Goal: Task Accomplishment & Management: Manage account settings

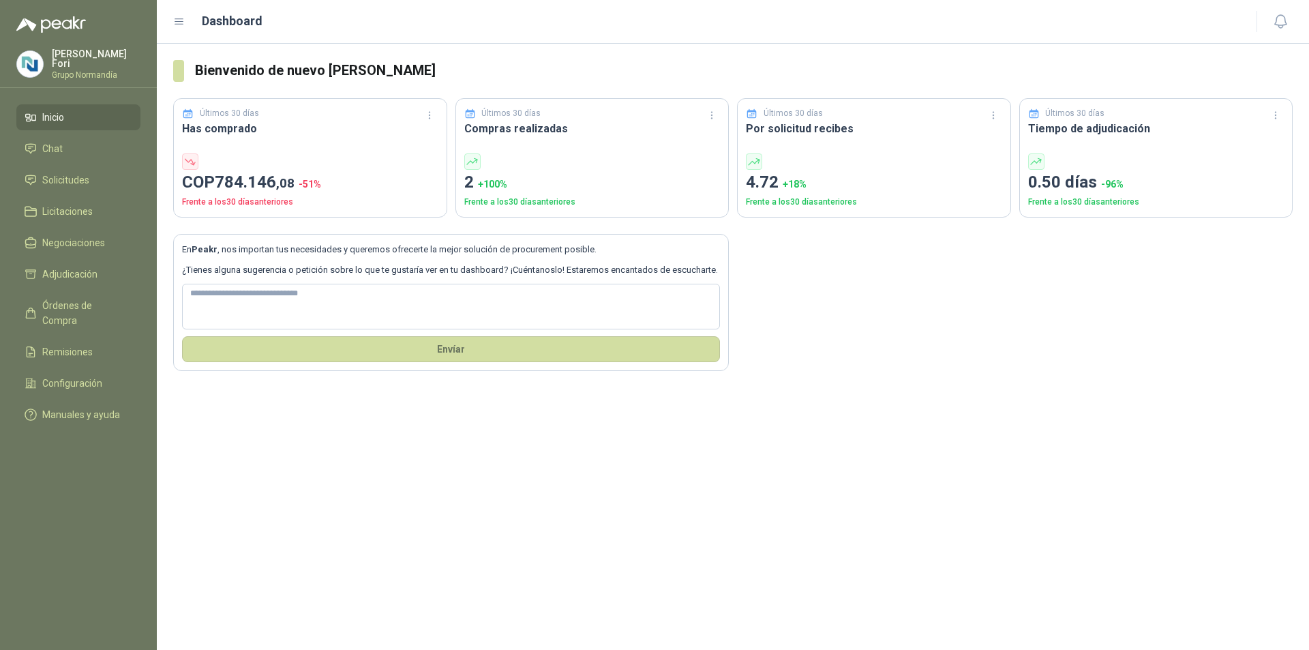
click at [66, 113] on li "Inicio" at bounding box center [79, 117] width 108 height 15
click at [67, 178] on span "Solicitudes" at bounding box center [65, 179] width 47 height 15
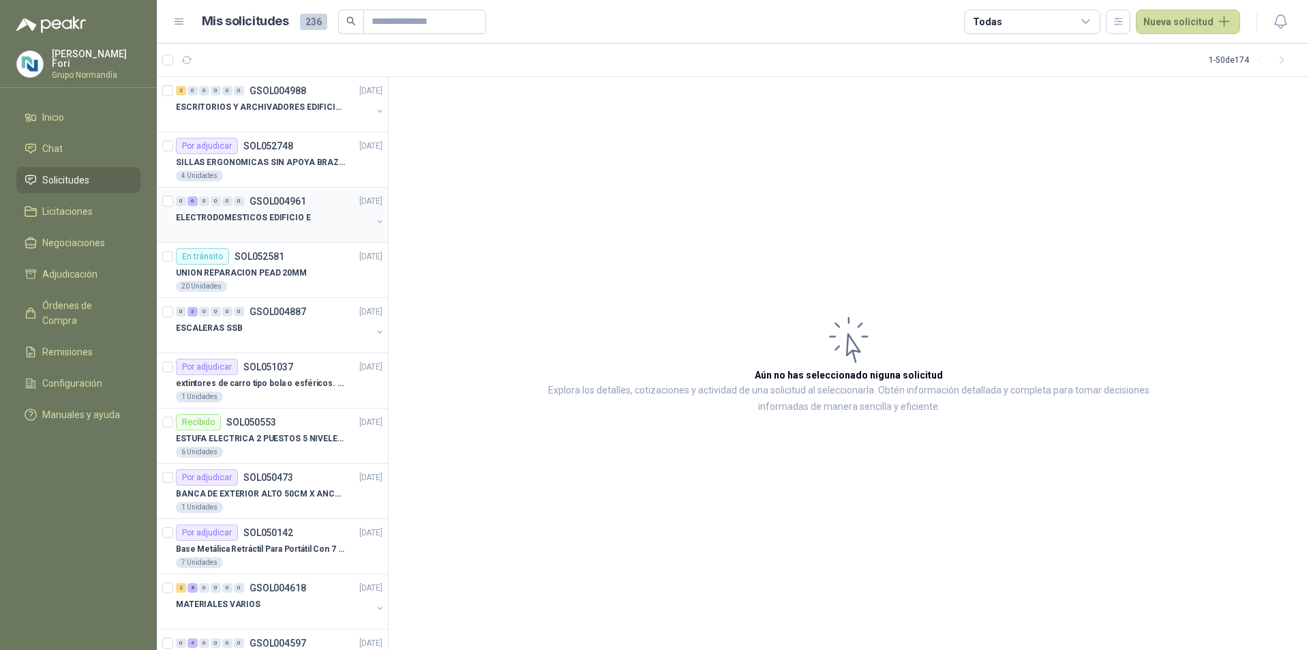
click at [306, 215] on div "ELECTRODOMESTICOS EDIFICIO E" at bounding box center [274, 217] width 196 height 16
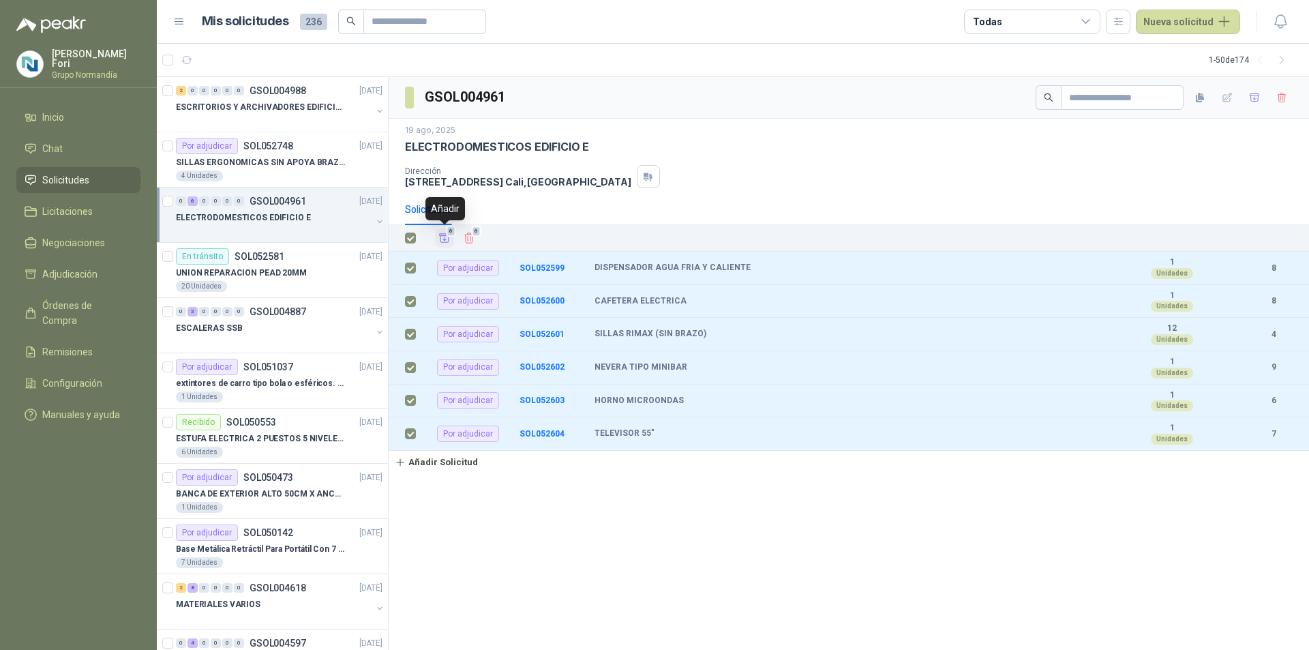
click at [443, 241] on icon "Añadir" at bounding box center [444, 238] width 12 height 12
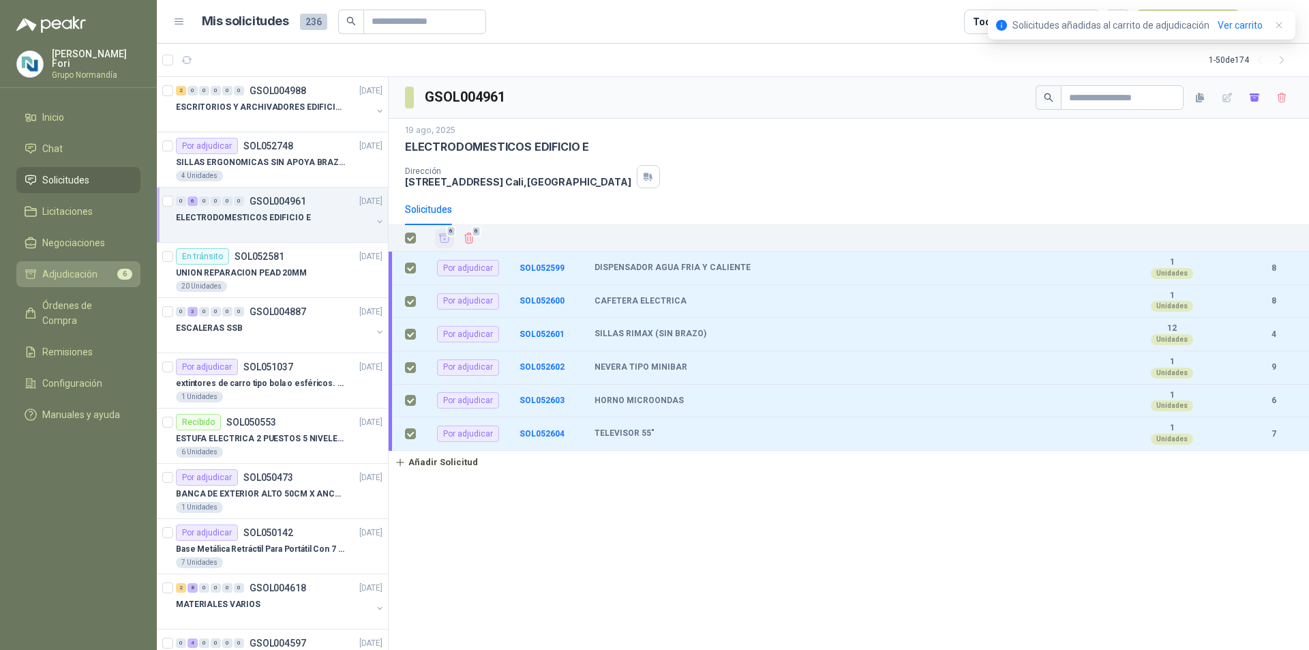
click at [64, 277] on span "Adjudicación" at bounding box center [69, 274] width 55 height 15
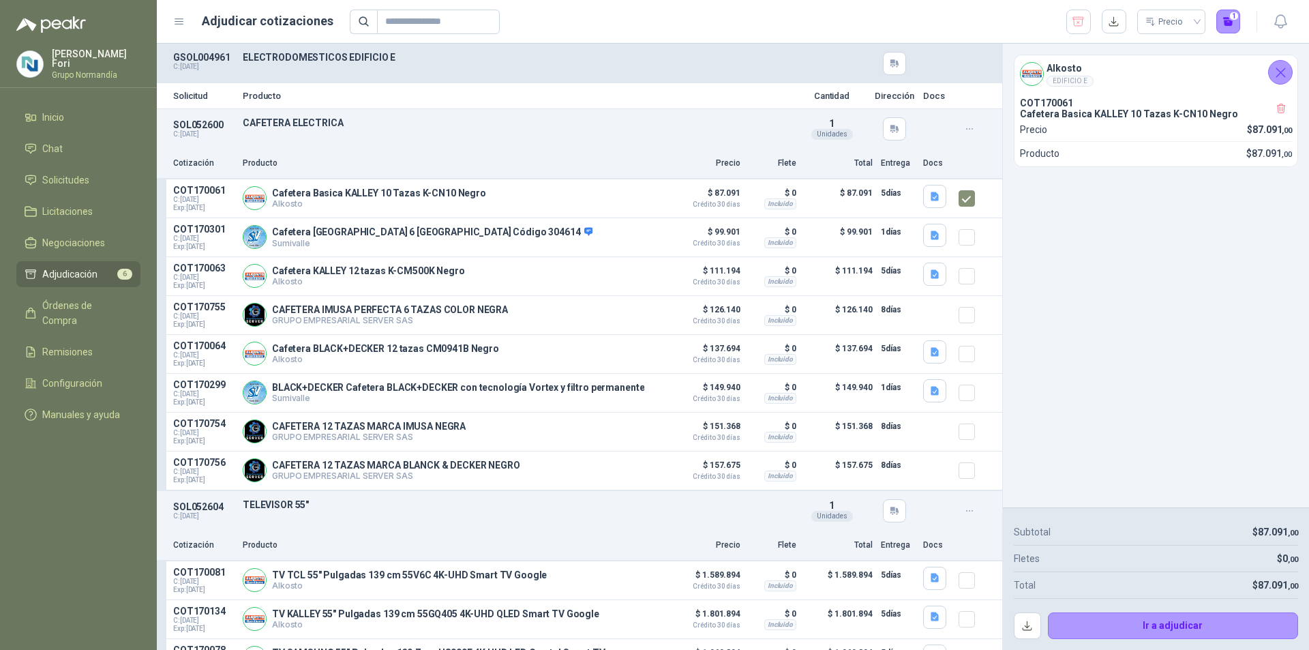
click at [959, 136] on button "button" at bounding box center [970, 129] width 22 height 22
click at [964, 131] on icon "button" at bounding box center [970, 129] width 12 height 12
click at [267, 53] on p "ELECTRODOMESTICOS EDIFICIO E" at bounding box center [516, 57] width 547 height 11
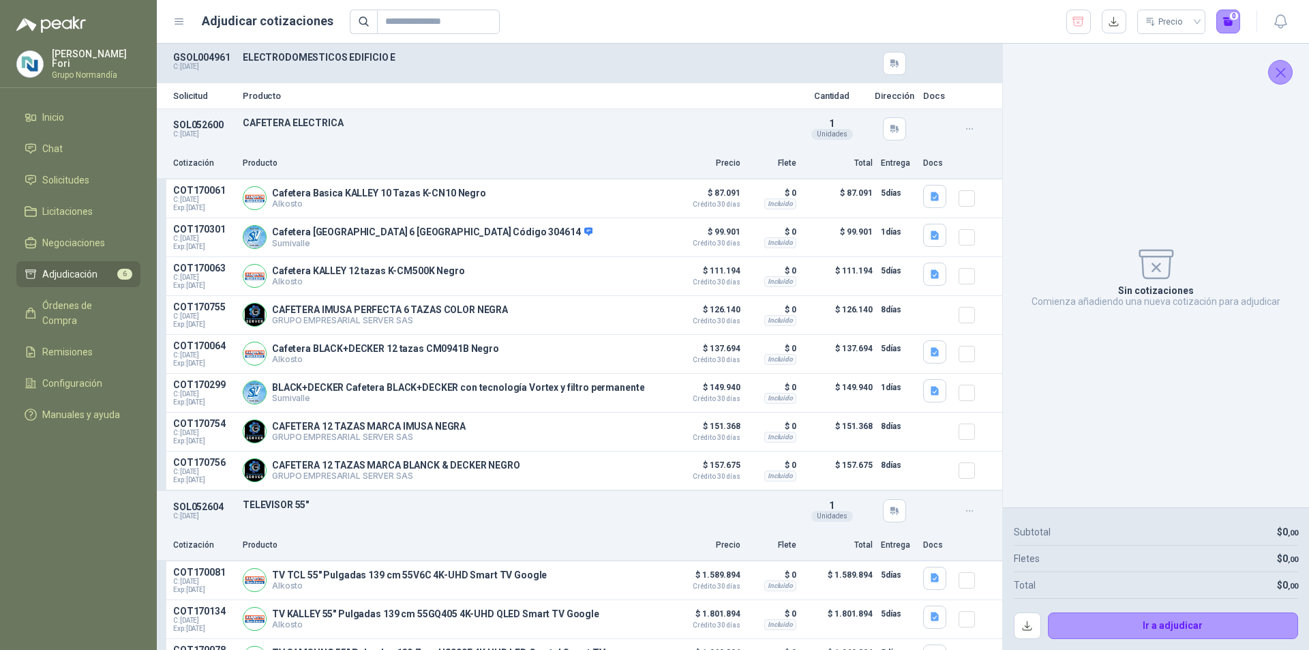
click at [211, 55] on p "GSOL004961" at bounding box center [203, 57] width 61 height 11
click at [1021, 632] on button "button" at bounding box center [1027, 625] width 27 height 27
click at [966, 129] on icon "button" at bounding box center [969, 128] width 6 height 1
click at [408, 134] on div "SOL052600 C: [DATE] CAFETERA ELECTRICA Detalles 1 Unidades" at bounding box center [579, 129] width 845 height 40
click at [100, 235] on span "Negociaciones" at bounding box center [73, 242] width 63 height 15
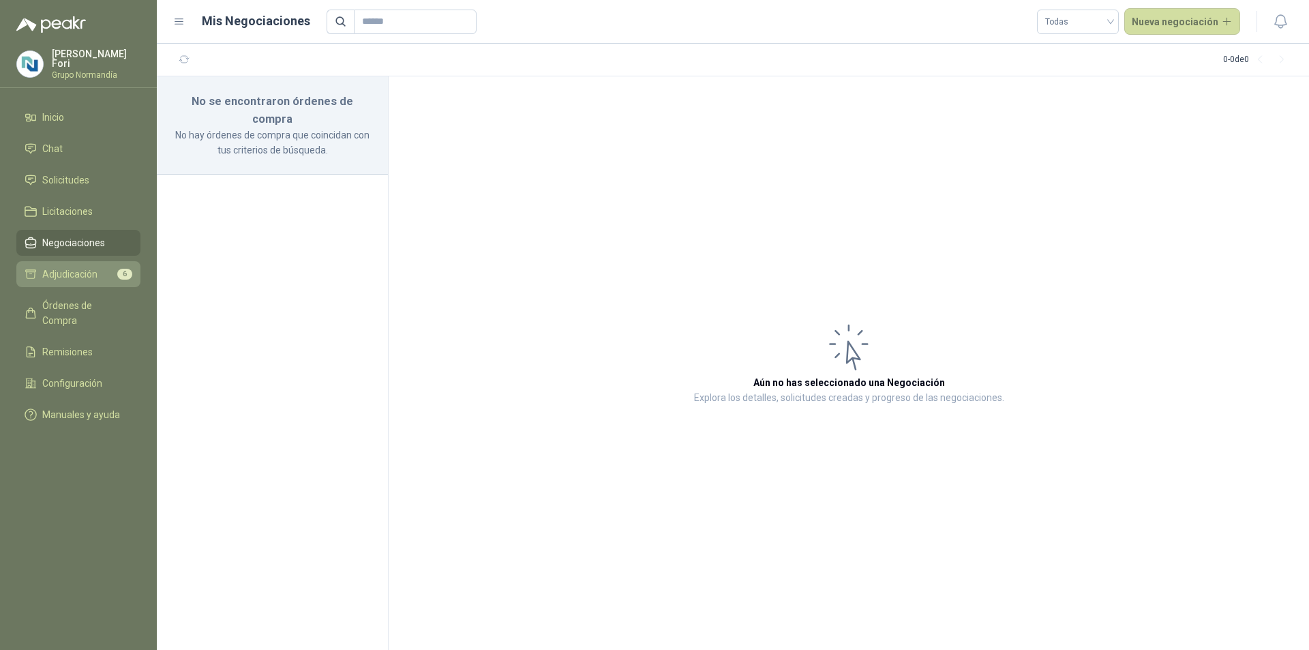
click at [86, 273] on span "Adjudicación" at bounding box center [69, 274] width 55 height 15
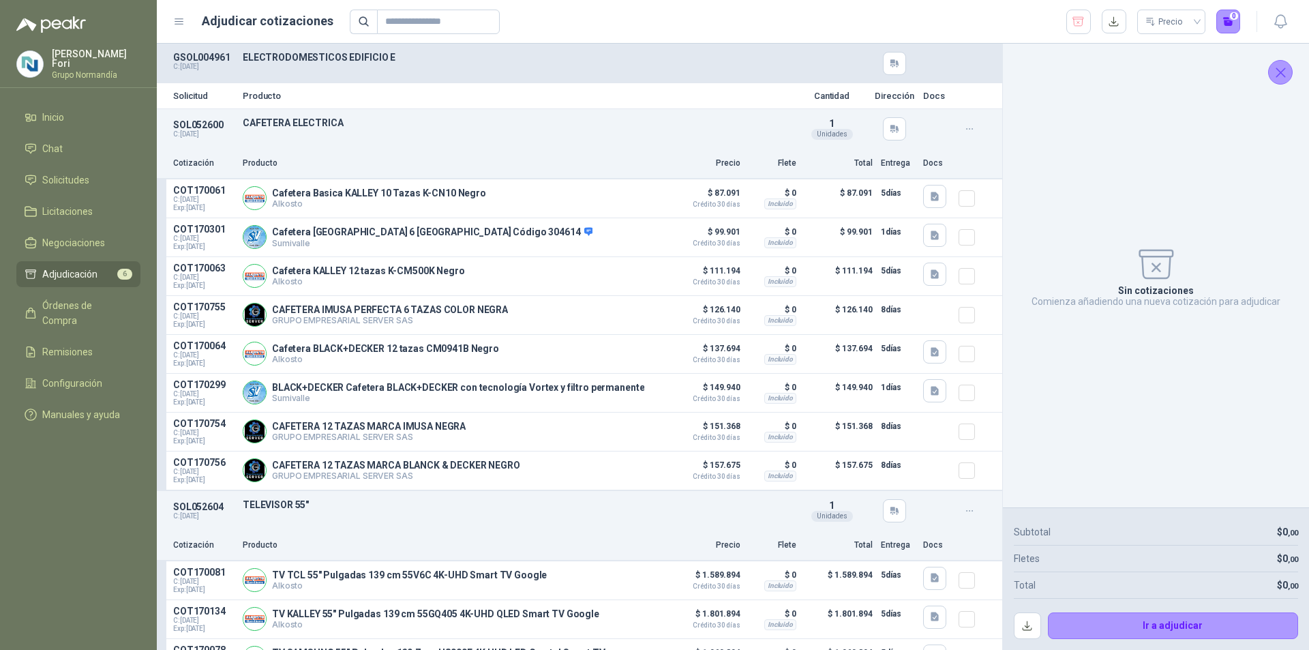
click at [1280, 74] on icon "Cerrar" at bounding box center [1280, 72] width 17 height 17
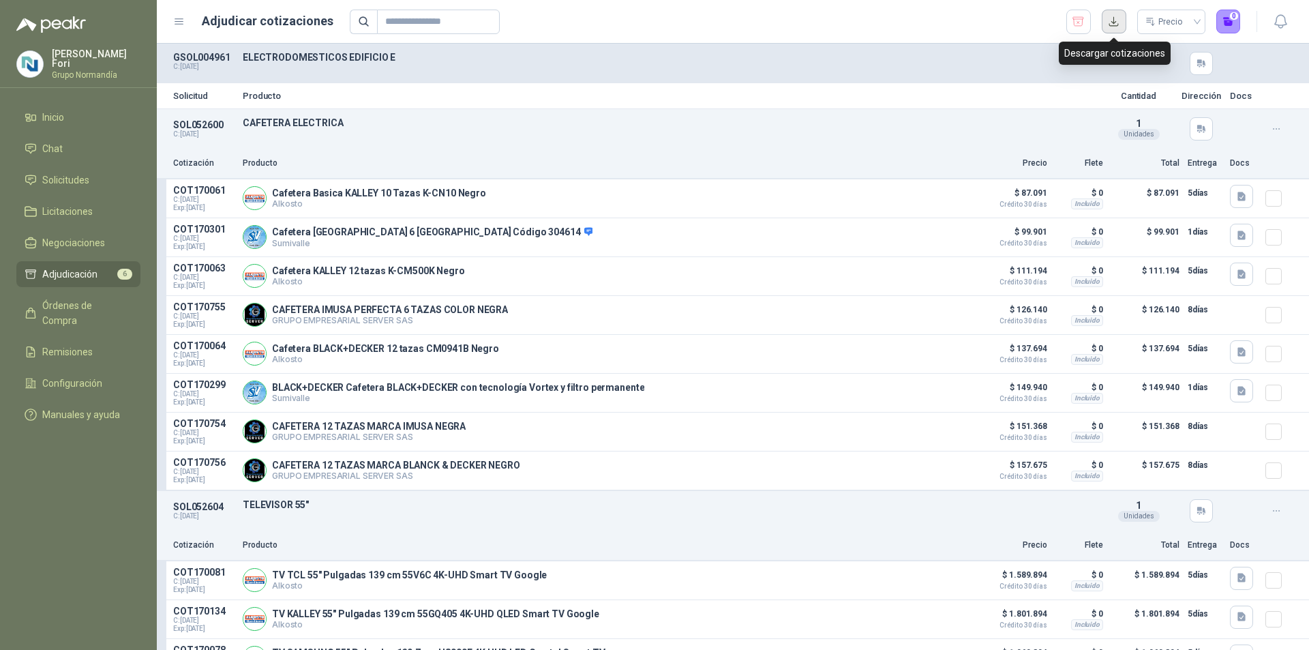
click at [1111, 23] on button "button" at bounding box center [1114, 22] width 25 height 25
